Goal: Task Accomplishment & Management: Manage account settings

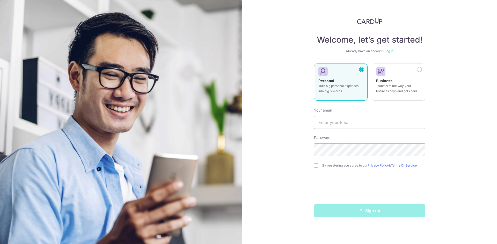
click at [388, 50] on link "Log in" at bounding box center [388, 51] width 9 height 4
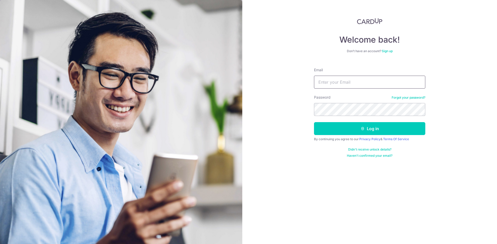
type input "[EMAIL_ADDRESS][DOMAIN_NAME]"
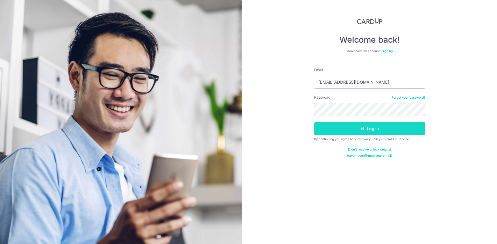
click at [354, 124] on button "Log in" at bounding box center [369, 128] width 111 height 13
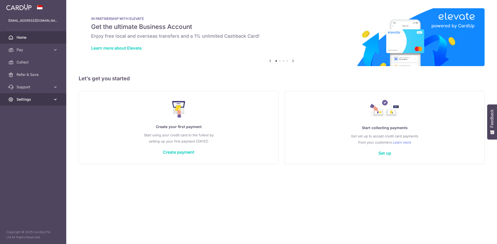
click at [27, 96] on link "Settings" at bounding box center [33, 99] width 66 height 12
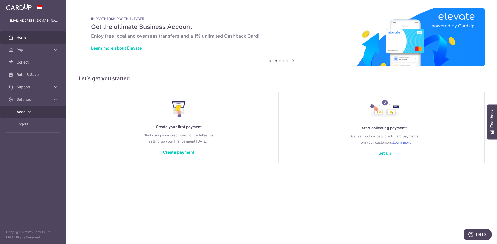
click at [29, 110] on span "Account" at bounding box center [34, 111] width 34 height 5
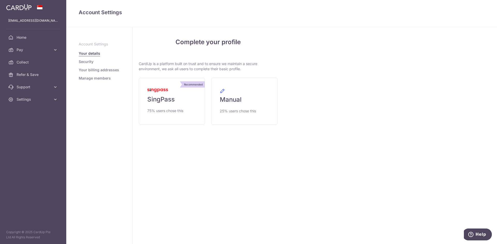
click at [30, 26] on div "[EMAIL_ADDRESS][DOMAIN_NAME]" at bounding box center [33, 20] width 66 height 12
click at [30, 100] on span "Settings" at bounding box center [34, 99] width 34 height 5
click at [31, 123] on span "Logout" at bounding box center [34, 124] width 34 height 5
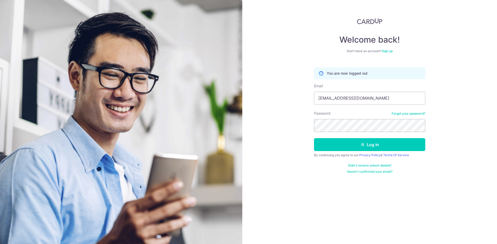
click at [342, 107] on form "You are now logged out Email [EMAIL_ADDRESS][DOMAIN_NAME] Password Forgot your …" at bounding box center [369, 119] width 111 height 110
click at [347, 99] on input "[EMAIL_ADDRESS][DOMAIN_NAME]" at bounding box center [369, 98] width 111 height 13
type input "[EMAIL_ADDRESS][DOMAIN_NAME]"
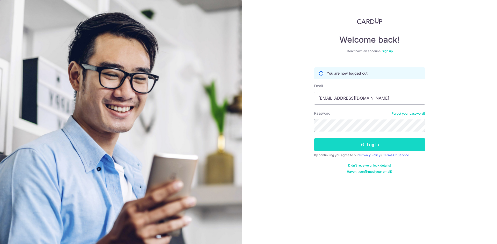
click at [355, 150] on button "Log in" at bounding box center [369, 144] width 111 height 13
